Goal: Task Accomplishment & Management: Complete application form

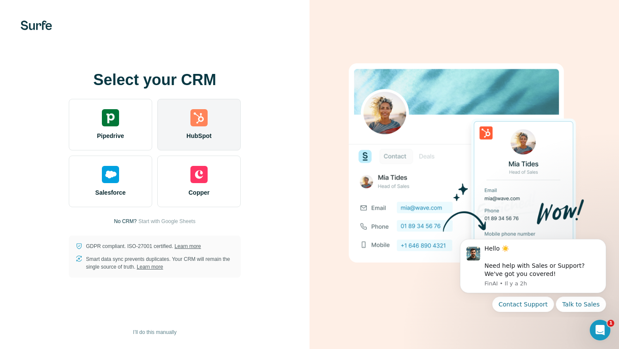
click at [193, 123] on img at bounding box center [198, 117] width 17 height 17
